Goal: Contribute content: Contribute content

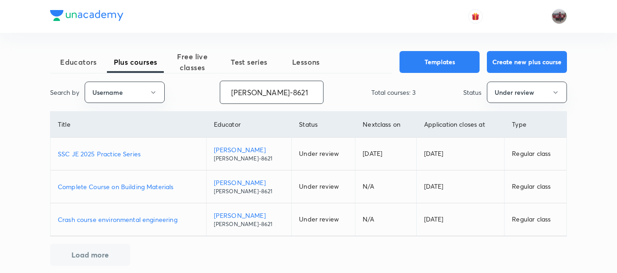
click at [254, 93] on input "praveenkumar-8621" at bounding box center [271, 92] width 103 height 23
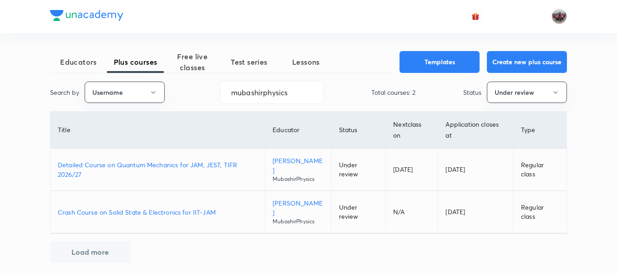
click at [184, 164] on p "Detailed Course on Quantum Mechanics for JAM, JEST, TIFR 2026/27" at bounding box center [158, 169] width 200 height 19
click at [258, 84] on input "mubashirphysics" at bounding box center [271, 92] width 103 height 23
paste input "anupparali51-981"
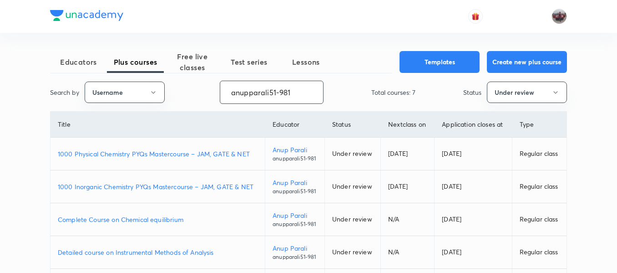
type input "anupparali51-981"
click at [161, 153] on p "1000 Physical Chemistry PYQs Mastercourse – JAM, GATE & NET" at bounding box center [158, 154] width 200 height 10
click at [176, 187] on p "1000 Inorganic Chemistry PYQs Mastercourse – JAM, GATE & NET" at bounding box center [158, 187] width 200 height 10
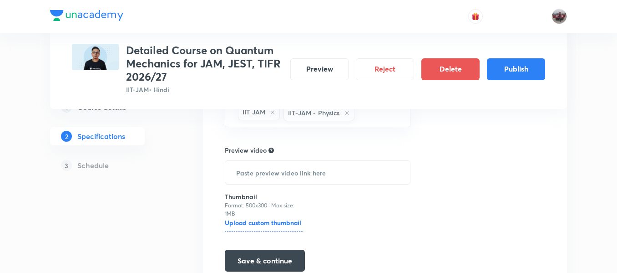
scroll to position [279, 0]
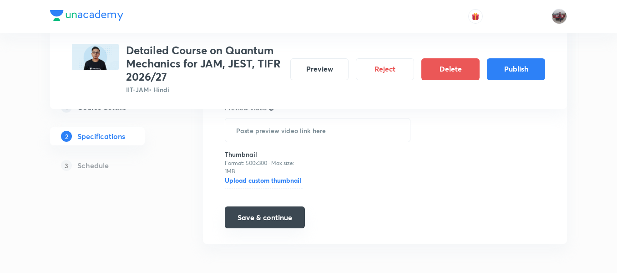
click at [269, 216] on button "Save & continue" at bounding box center [265, 217] width 80 height 22
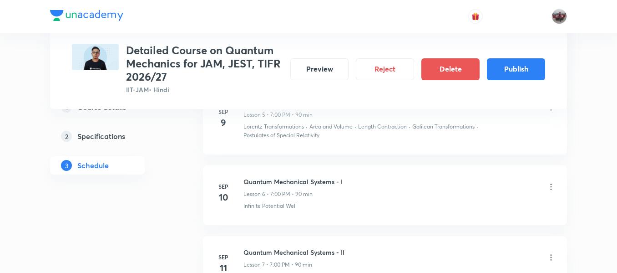
scroll to position [848, 0]
click at [519, 71] on button "Publish" at bounding box center [516, 68] width 58 height 22
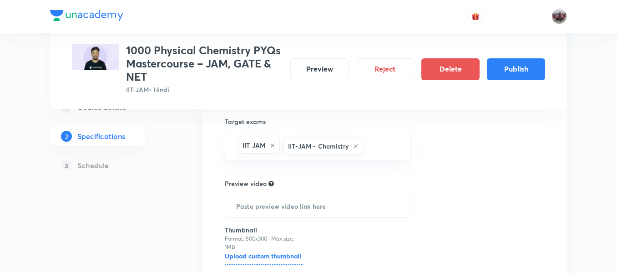
scroll to position [279, 0]
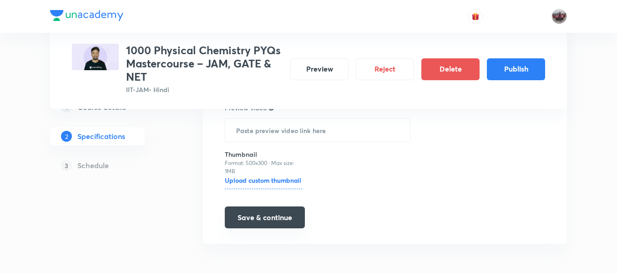
click at [263, 217] on button "Save & continue" at bounding box center [265, 217] width 80 height 22
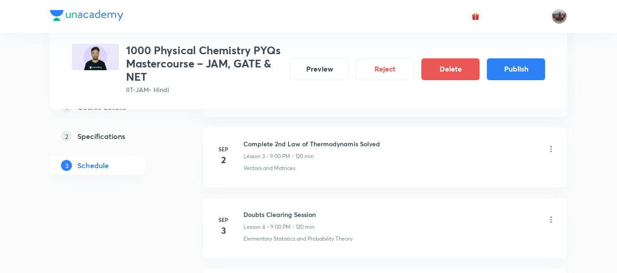
scroll to position [657, 0]
click at [515, 68] on button "Publish" at bounding box center [516, 68] width 58 height 22
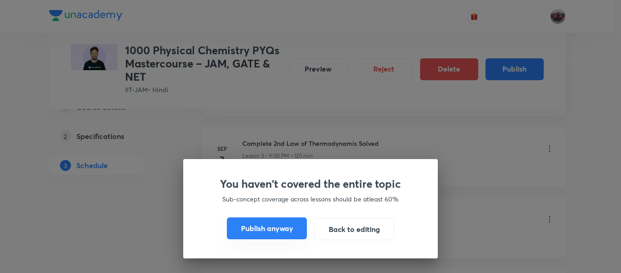
click at [268, 229] on button "Publish anyway" at bounding box center [267, 228] width 80 height 22
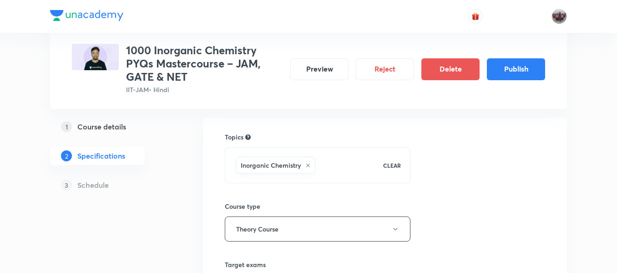
scroll to position [279, 0]
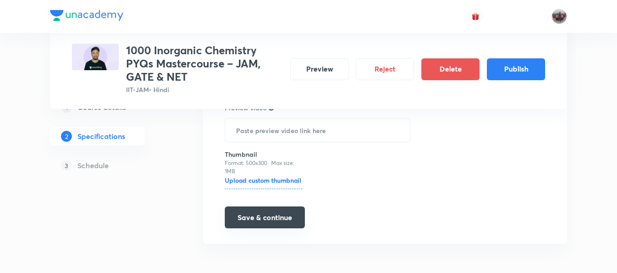
click at [272, 217] on button "Save & continue" at bounding box center [265, 217] width 80 height 22
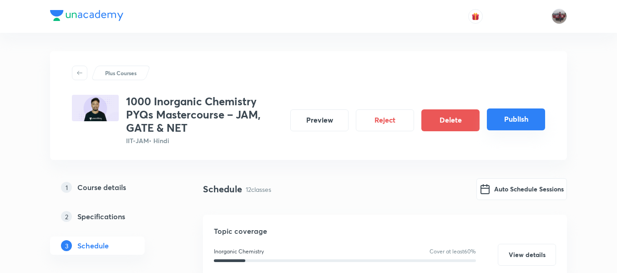
click at [517, 123] on button "Publish" at bounding box center [516, 119] width 58 height 22
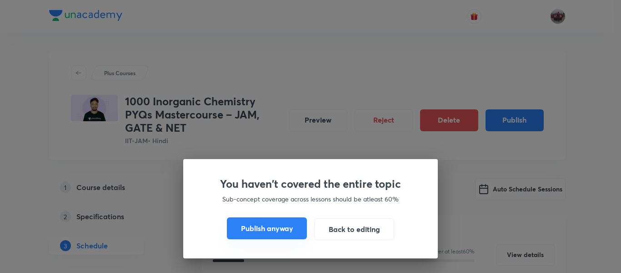
click at [271, 236] on button "Publish anyway" at bounding box center [267, 228] width 80 height 22
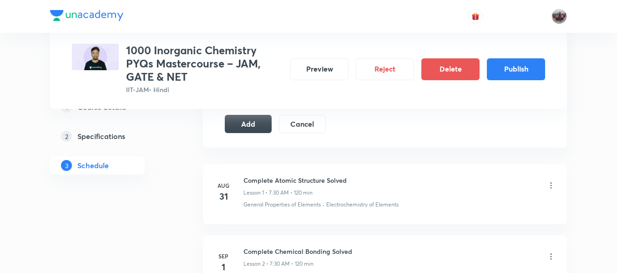
scroll to position [467, 0]
